Goal: Transaction & Acquisition: Download file/media

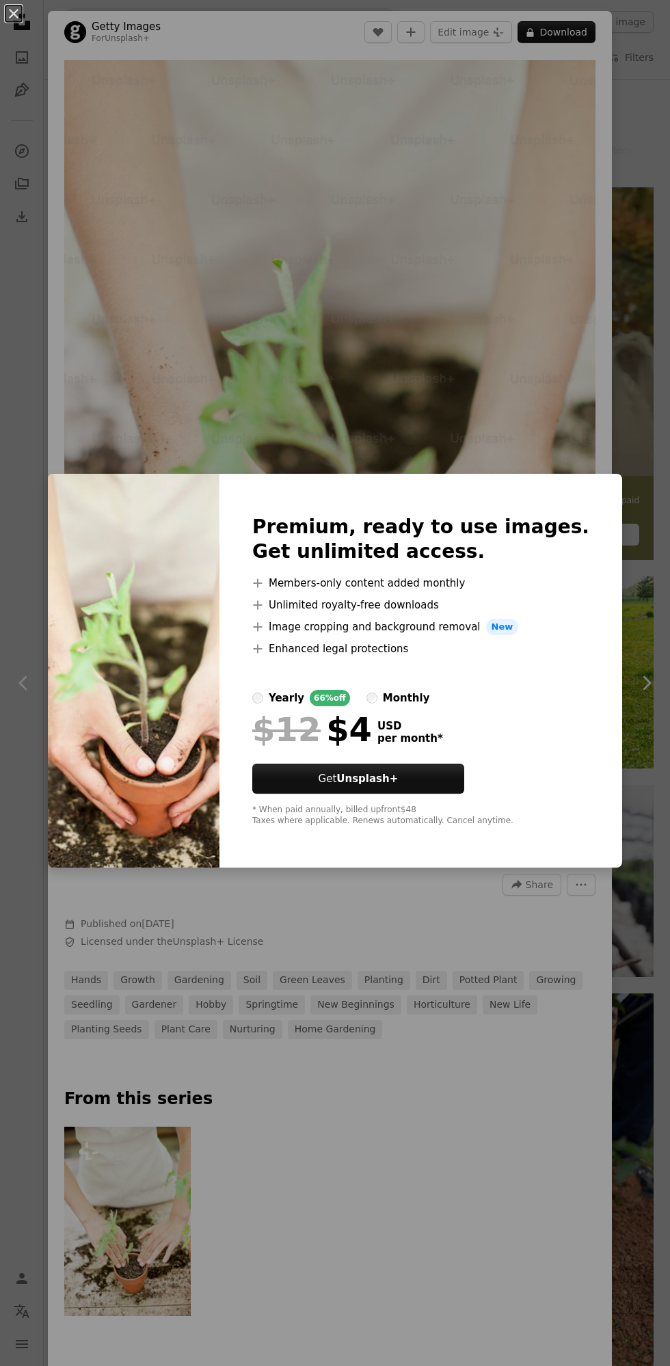
click at [418, 386] on div "An X shape Premium, ready to use images. Get unlimited access. A plus sign Memb…" at bounding box center [335, 683] width 670 height 1366
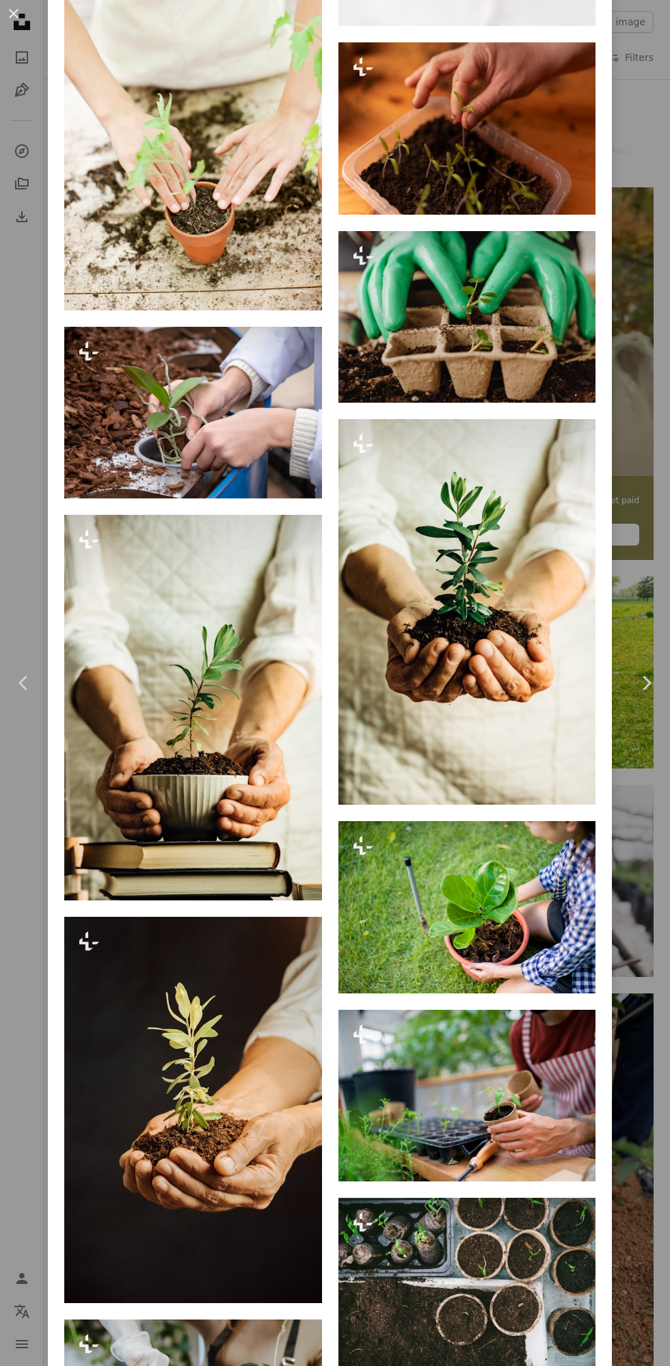
scroll to position [1954, 0]
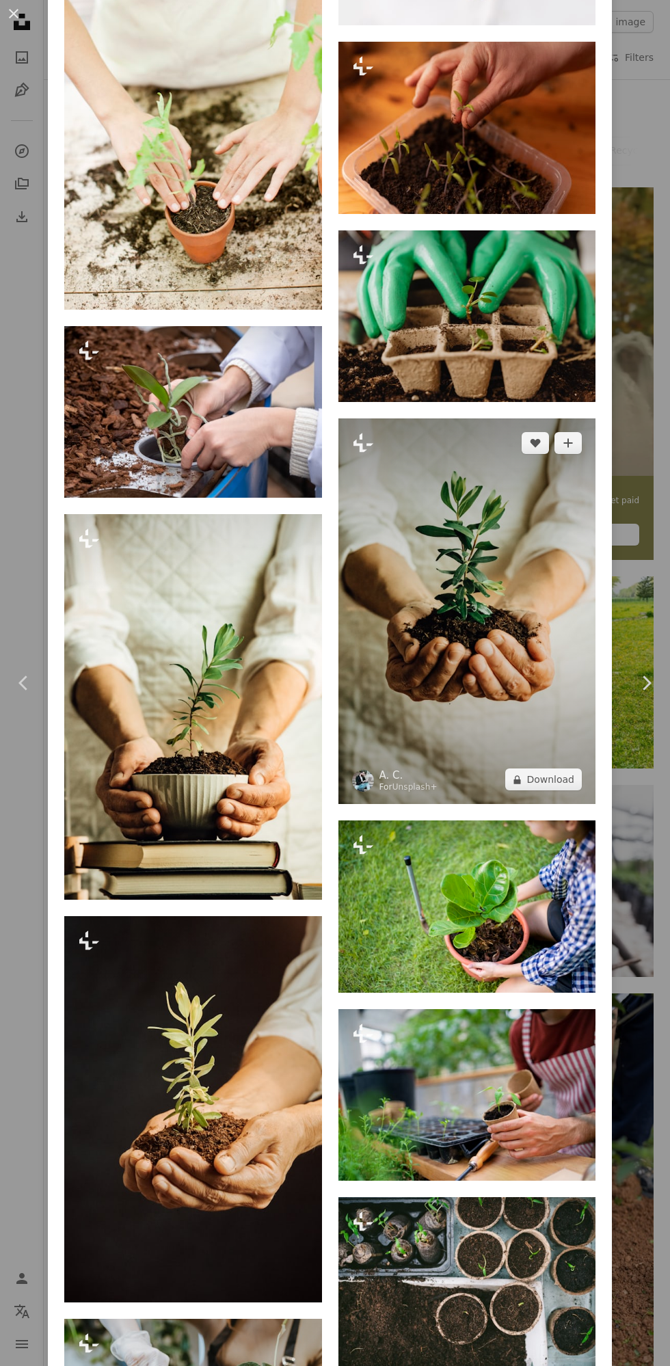
click at [513, 753] on img at bounding box center [467, 611] width 258 height 386
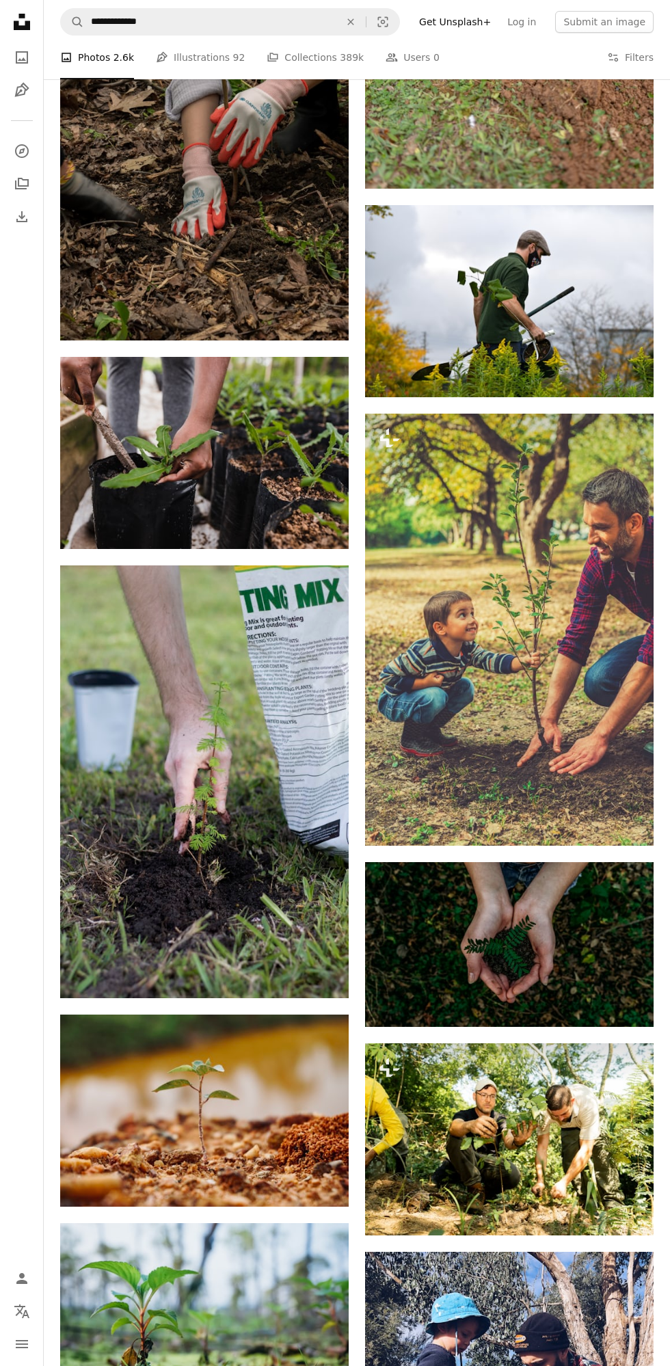
scroll to position [1542, 0]
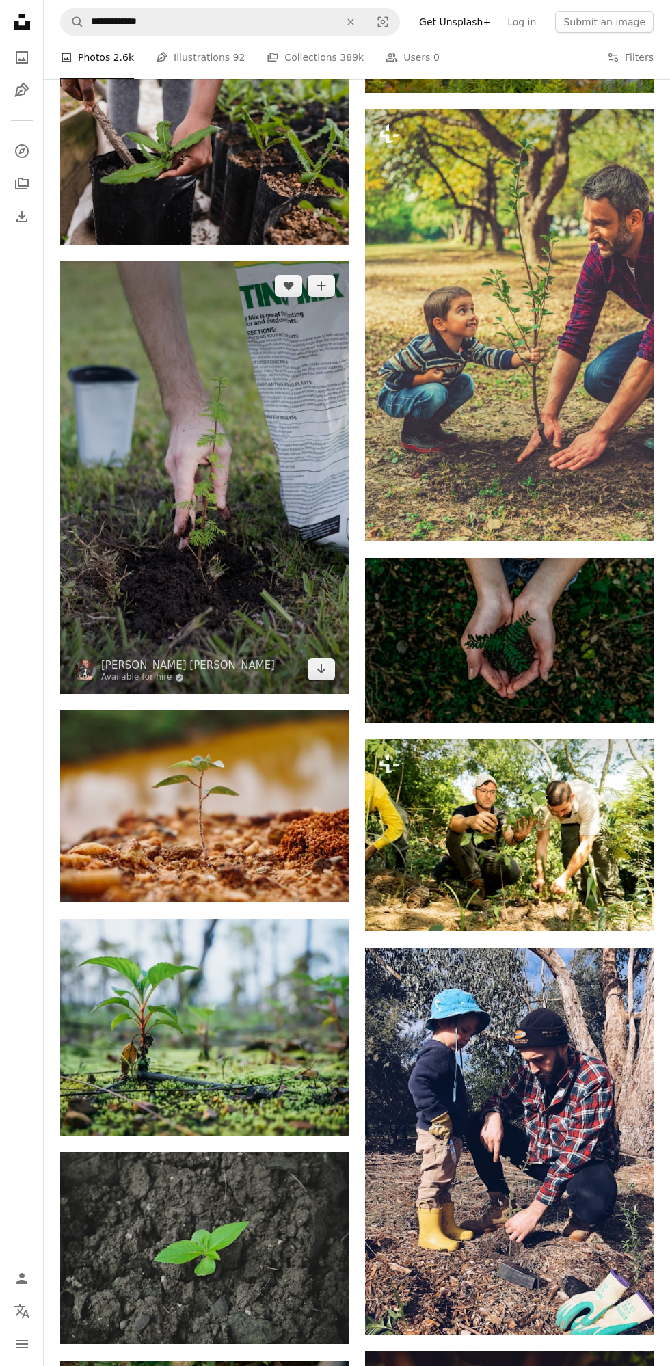
click at [240, 505] on img at bounding box center [204, 477] width 289 height 433
click at [330, 667] on link "Arrow pointing down" at bounding box center [321, 669] width 27 height 22
